Goal: Find contact information: Find contact information

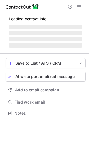
scroll to position [112, 89]
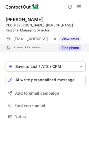
click at [68, 48] on button "Find phone" at bounding box center [70, 48] width 22 height 6
